Goal: Transaction & Acquisition: Purchase product/service

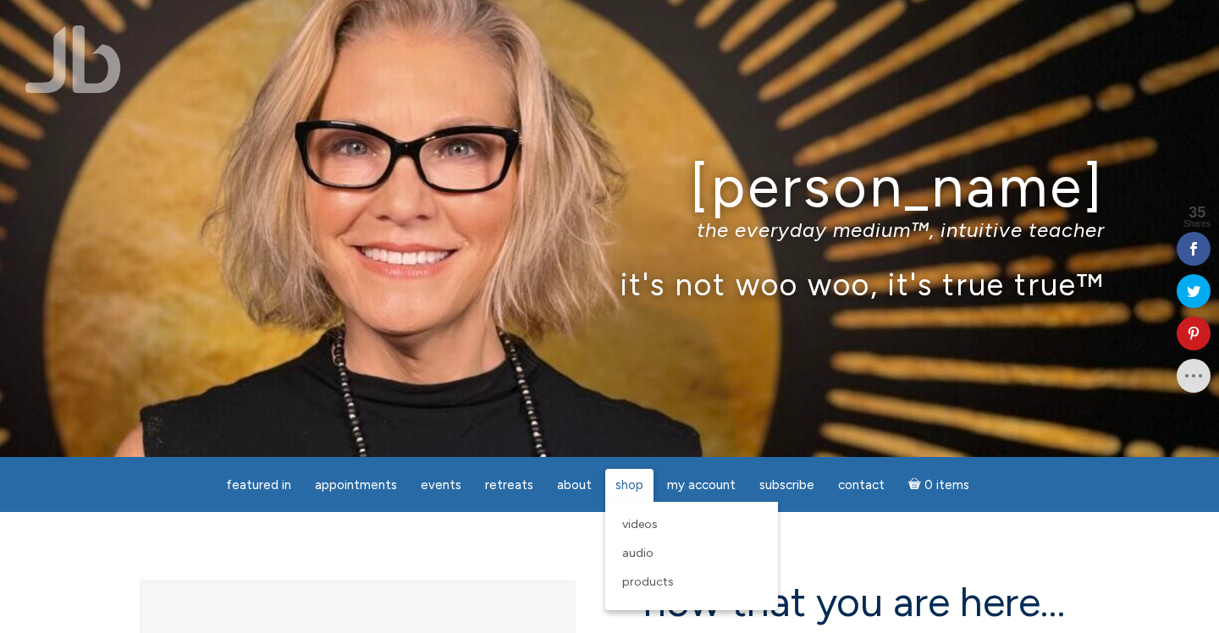
click at [631, 488] on span "Shop" at bounding box center [629, 484] width 28 height 15
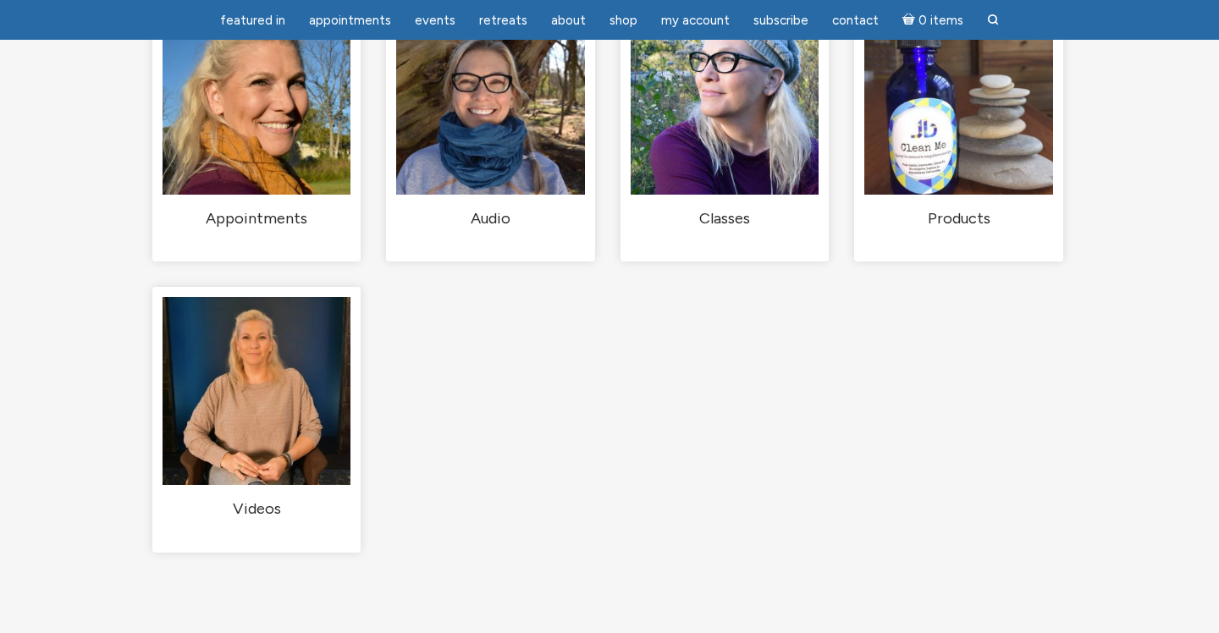
scroll to position [237, 0]
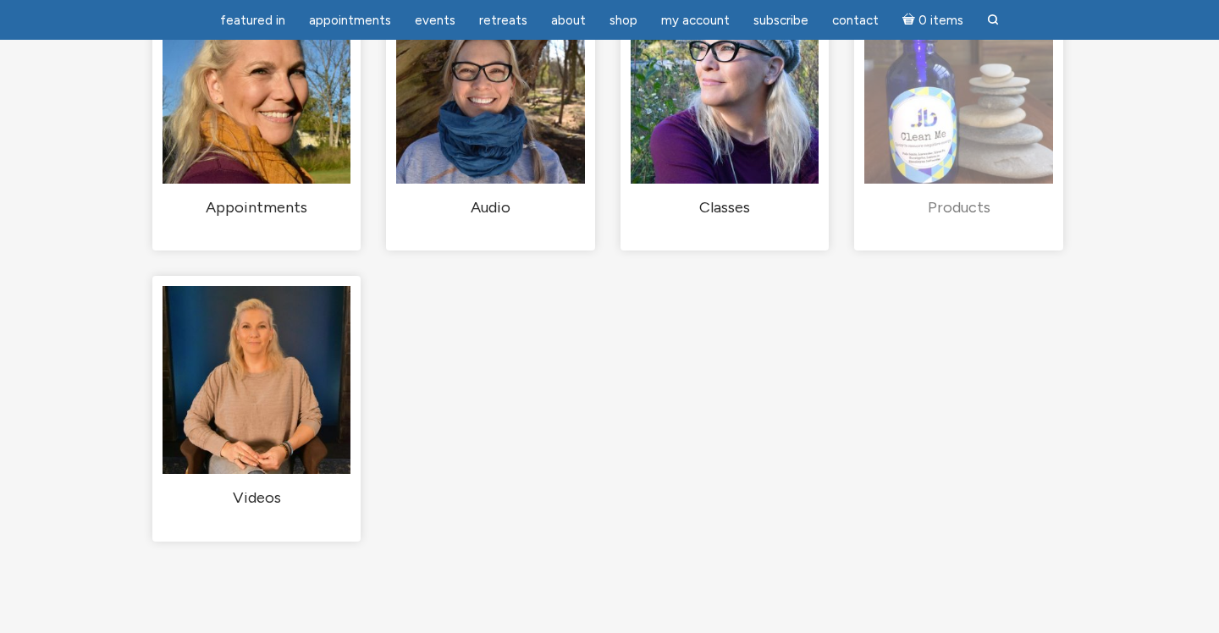
click at [969, 218] on h2 "Products (5)" at bounding box center [958, 208] width 188 height 20
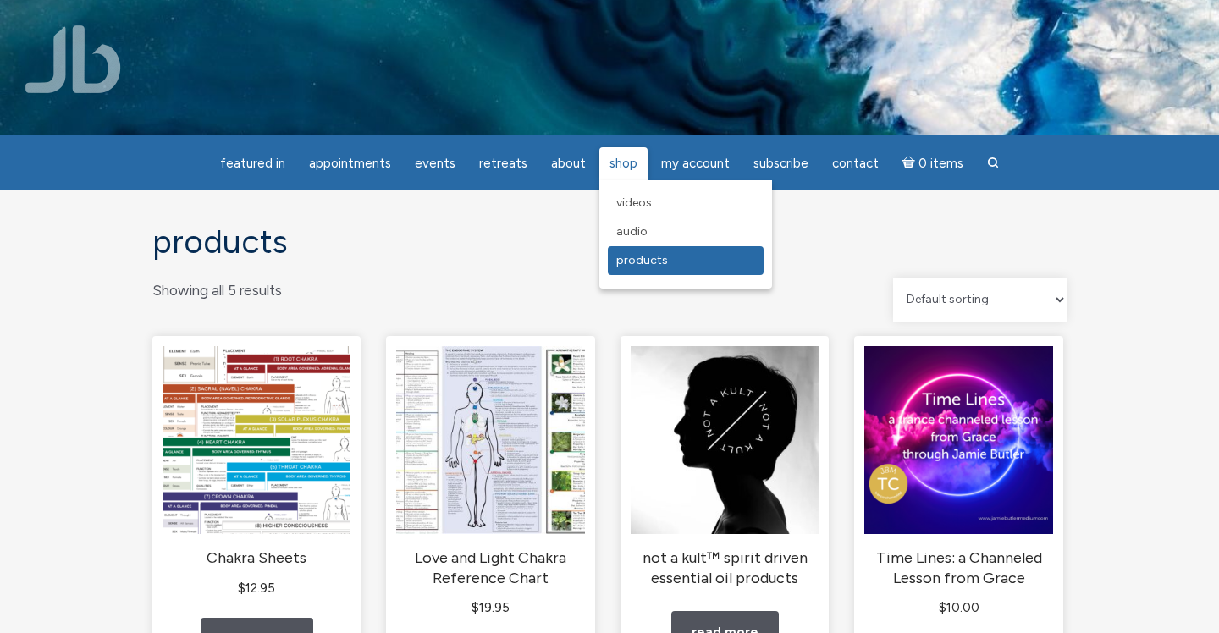
click at [634, 259] on span "Products" at bounding box center [642, 260] width 52 height 14
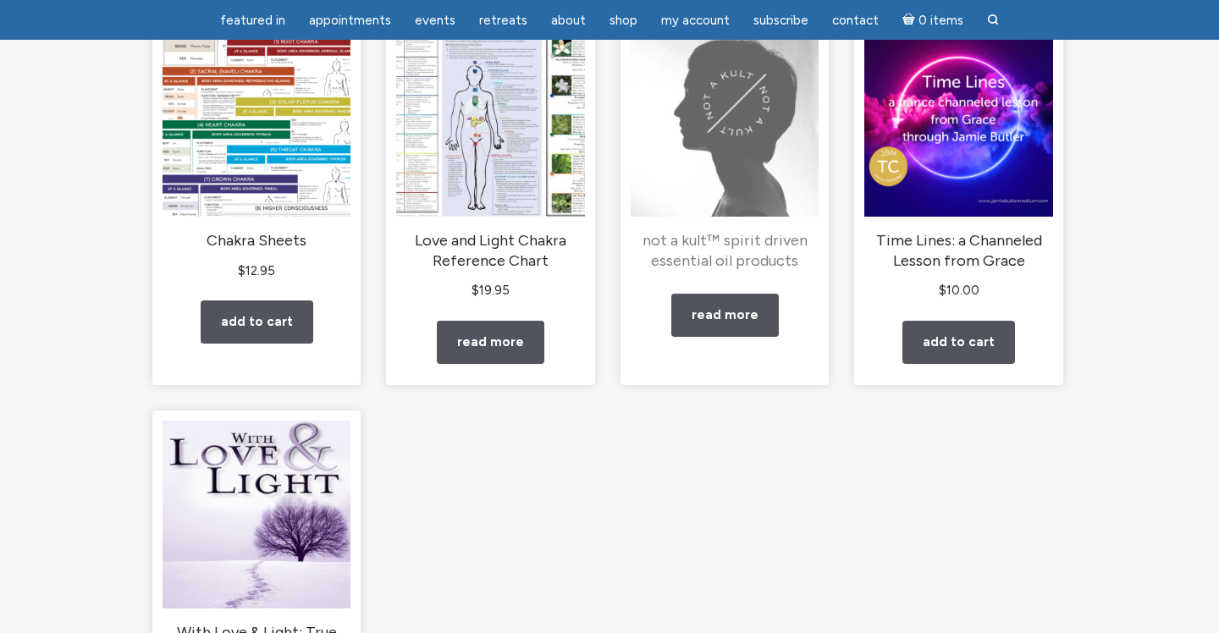
scroll to position [264, 0]
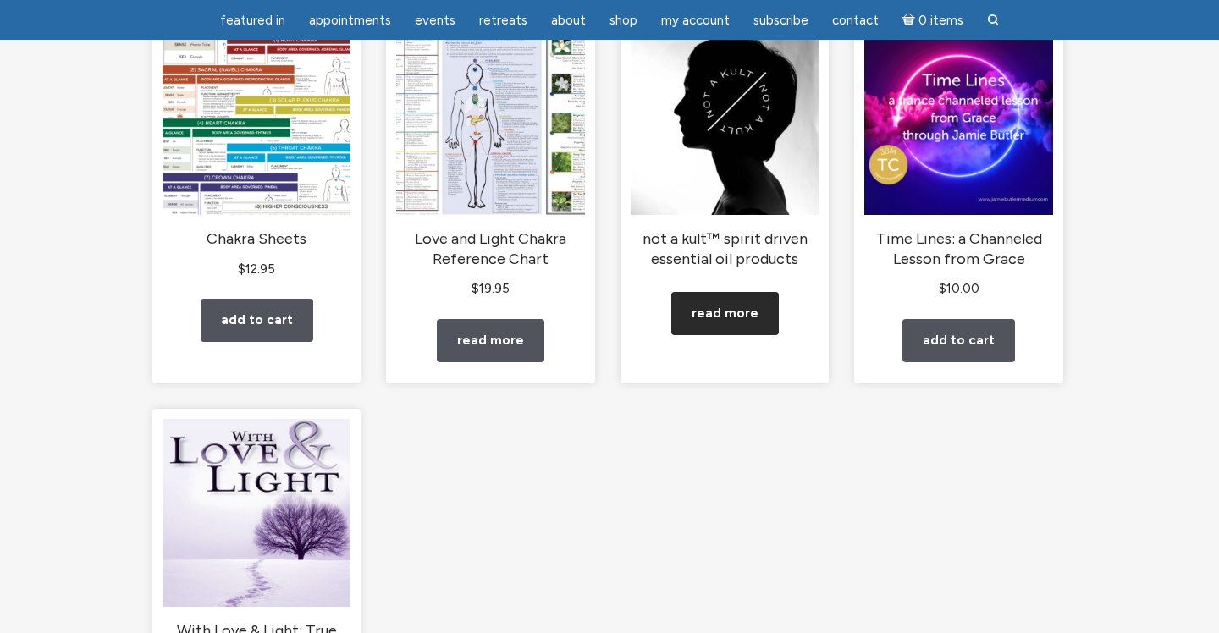
click at [728, 332] on link "Read more" at bounding box center [724, 313] width 107 height 43
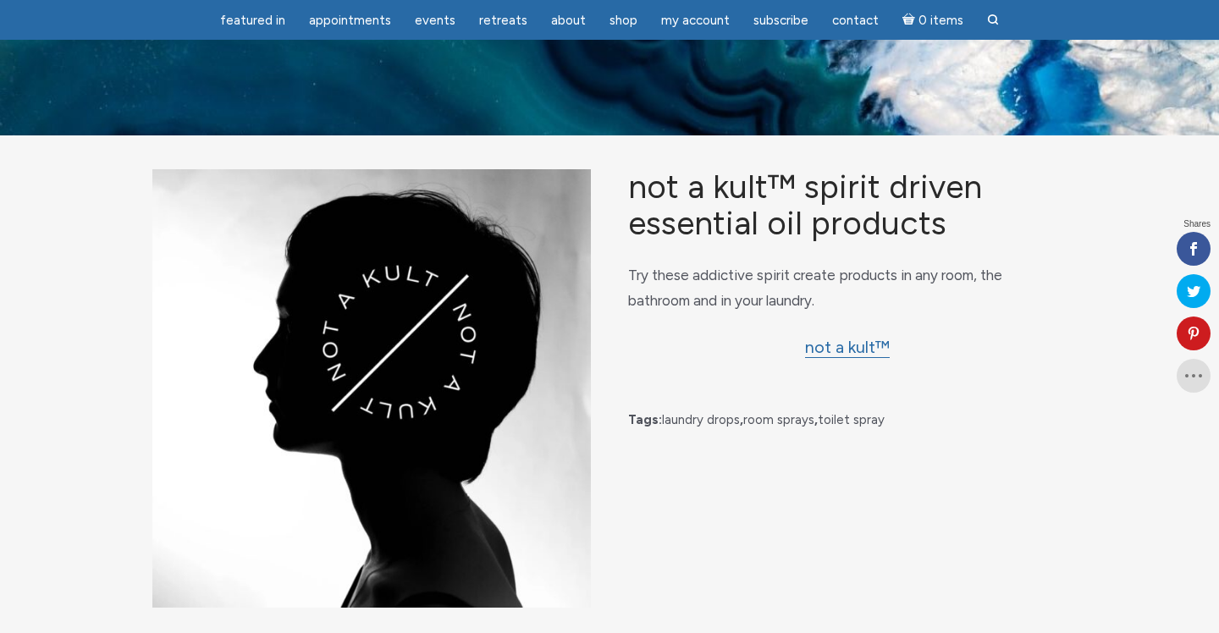
scroll to position [72, 0]
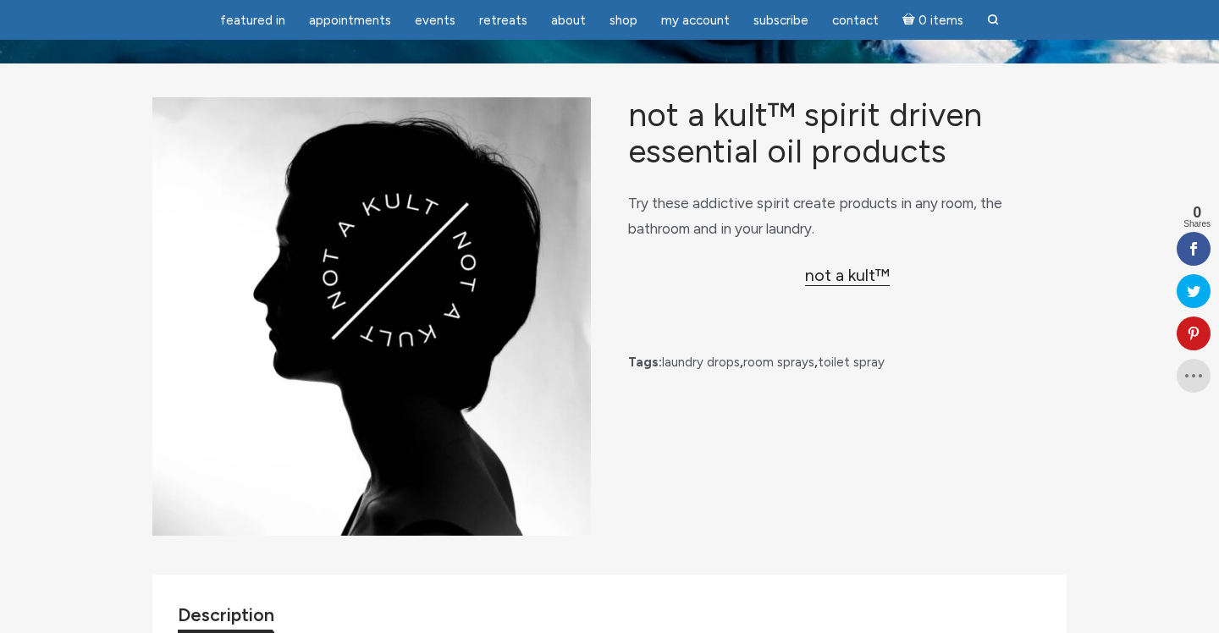
click at [856, 286] on link "not a kult™" at bounding box center [847, 275] width 85 height 21
